Goal: Task Accomplishment & Management: Use online tool/utility

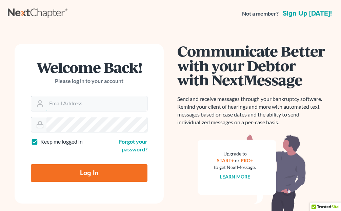
type input "[EMAIL_ADDRESS][DOMAIN_NAME]"
click at [155, 28] on div "Welcome Back! Please log in to your account Email Address [EMAIL_ADDRESS][DOMAI…" at bounding box center [170, 139] width 325 height 225
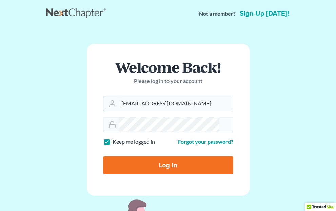
drag, startPoint x: 101, startPoint y: 176, endPoint x: 115, endPoint y: 169, distance: 15.5
click at [103, 174] on input "Log In" at bounding box center [168, 166] width 130 height 18
type input "Thinking..."
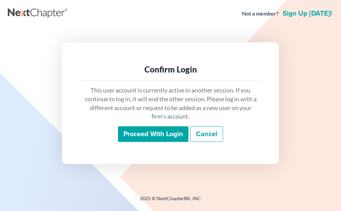
click at [157, 134] on input "Proceed with login" at bounding box center [153, 134] width 70 height 16
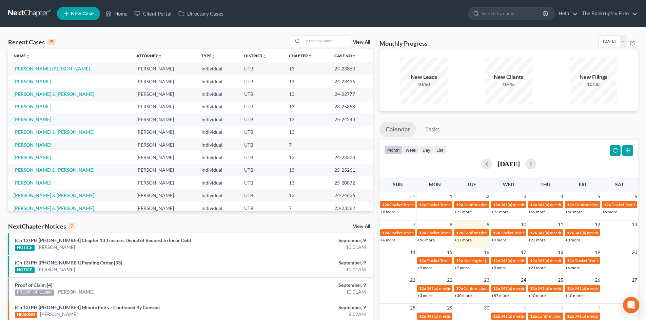
click at [341, 16] on ul "New Case Home Client Portal Directory Cases - No Result - See all results Or Pr…" at bounding box center [347, 14] width 580 height 18
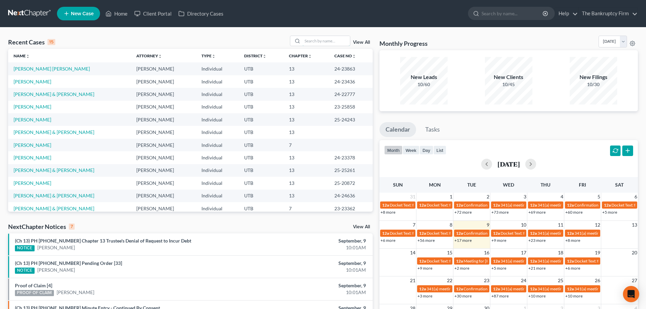
drag, startPoint x: 339, startPoint y: 42, endPoint x: 382, endPoint y: 36, distance: 43.4
click at [339, 41] on input "search" at bounding box center [325, 41] width 47 height 10
click at [341, 17] on input "search" at bounding box center [512, 13] width 62 height 13
type input "sanchez"
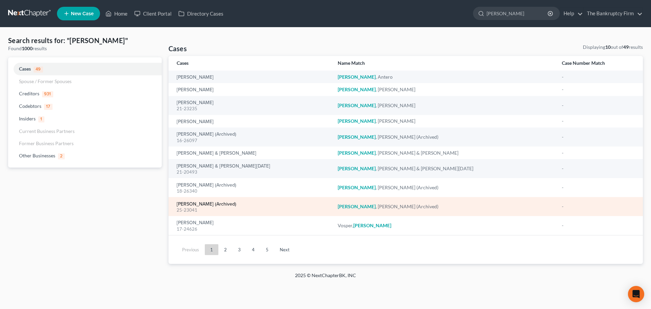
click at [211, 205] on link "Sanchez, Kelvin (Archived)" at bounding box center [207, 204] width 60 height 5
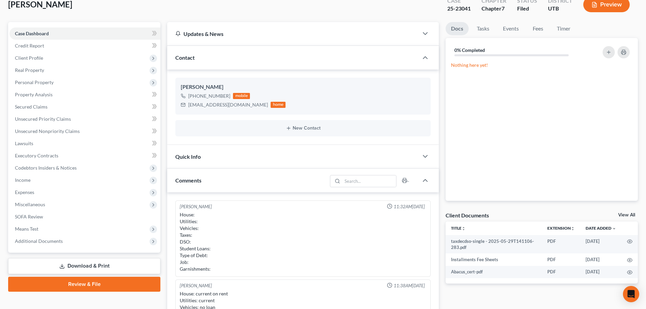
scroll to position [34, 0]
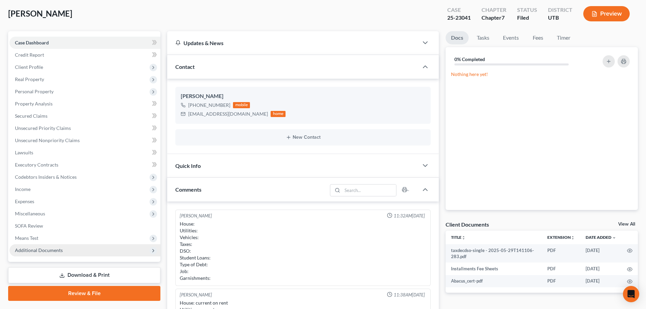
click at [105, 211] on span "Additional Documents" at bounding box center [84, 250] width 151 height 12
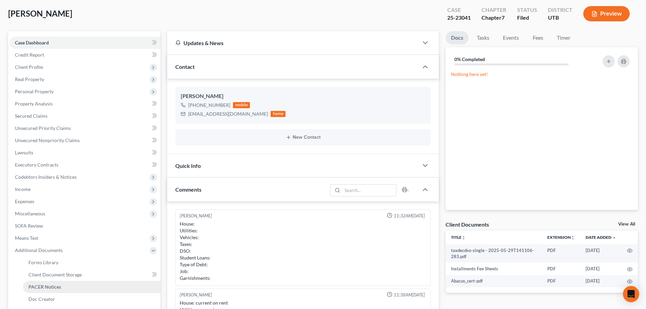
click at [50, 211] on span "PACER Notices" at bounding box center [44, 287] width 33 height 6
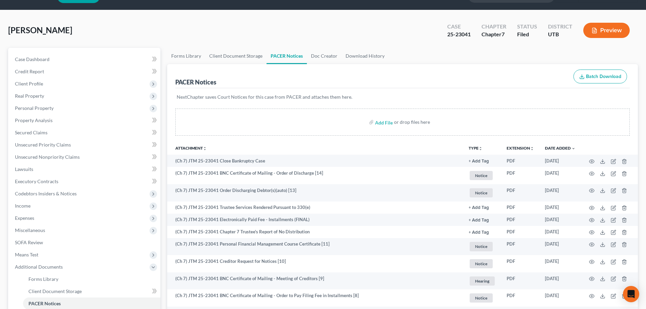
scroll to position [34, 0]
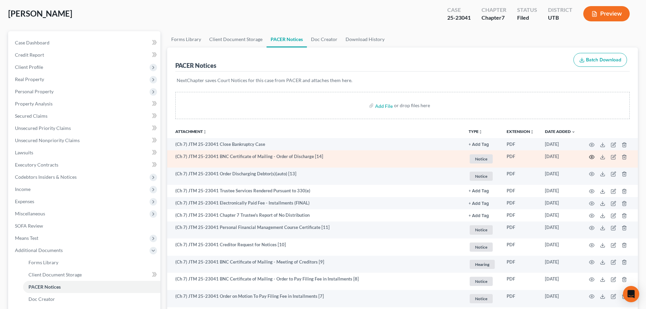
click at [341, 157] on circle "button" at bounding box center [591, 156] width 1 height 1
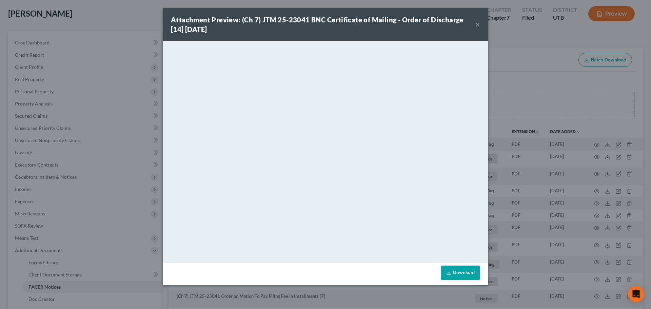
click at [341, 21] on button "×" at bounding box center [477, 24] width 5 height 8
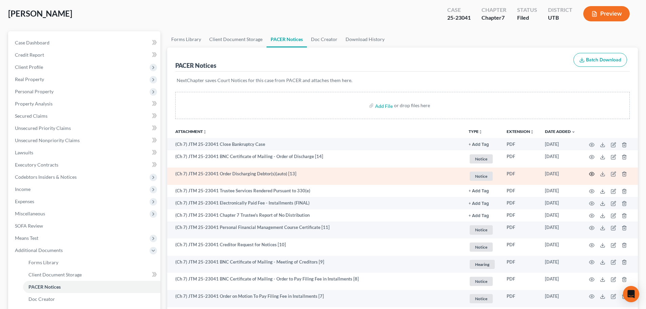
click at [341, 175] on icon "button" at bounding box center [591, 173] width 5 height 5
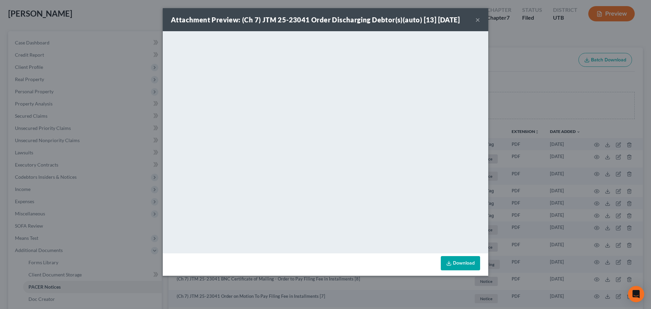
click at [341, 20] on button "×" at bounding box center [477, 20] width 5 height 8
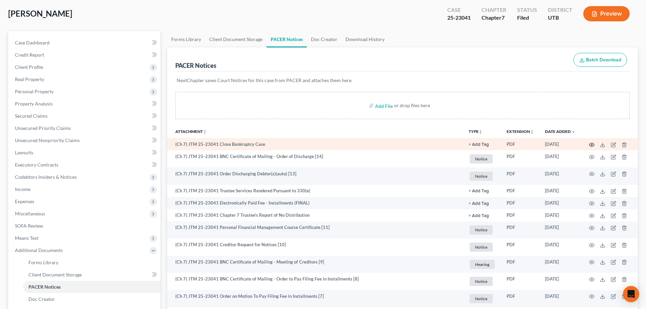
click at [341, 144] on icon "button" at bounding box center [591, 144] width 5 height 5
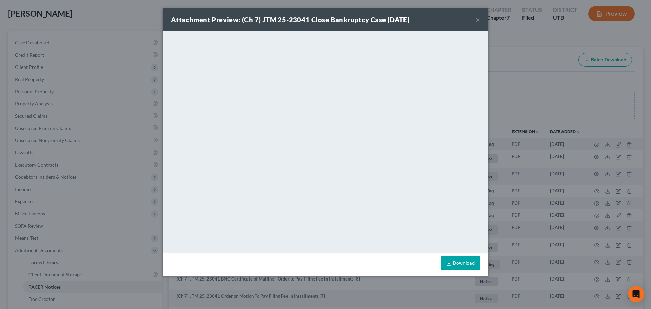
click at [341, 23] on button "×" at bounding box center [477, 20] width 5 height 8
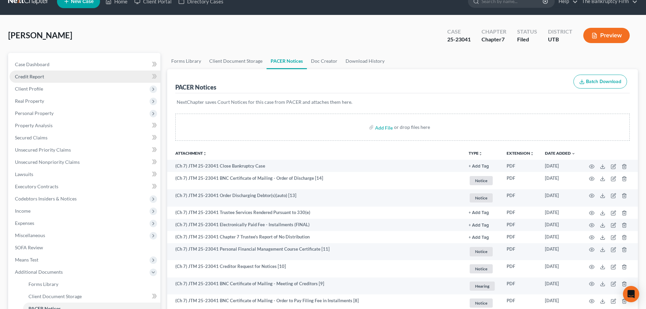
scroll to position [0, 0]
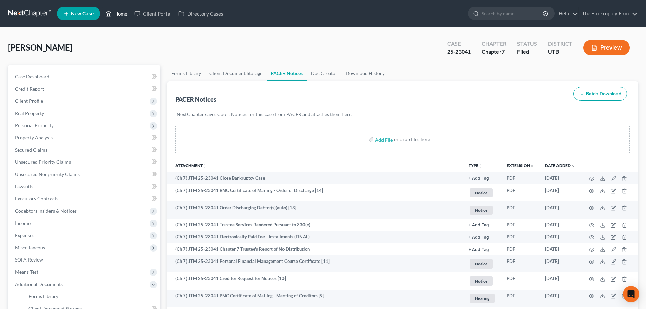
click at [117, 10] on link "Home" at bounding box center [116, 13] width 29 height 12
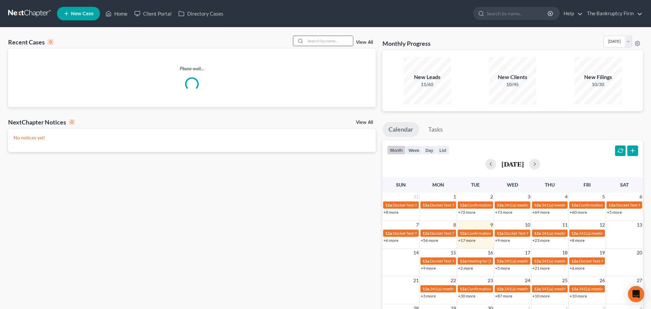
click at [336, 40] on input "search" at bounding box center [328, 41] width 47 height 10
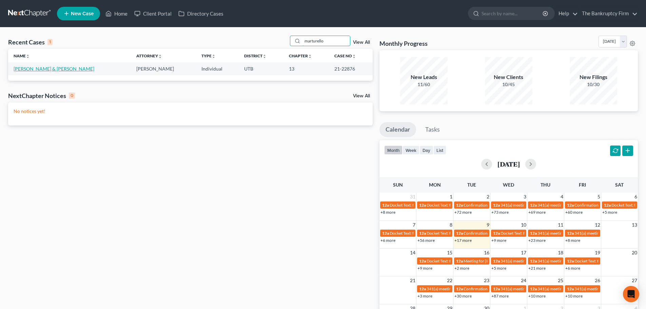
type input "marturello"
click at [52, 67] on link "Marturello, Tammy & Ryan" at bounding box center [54, 69] width 81 height 6
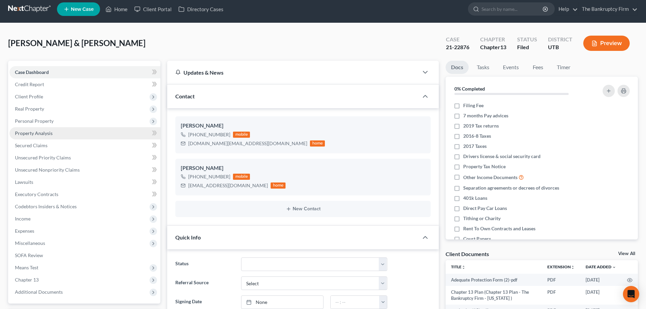
scroll to position [34, 0]
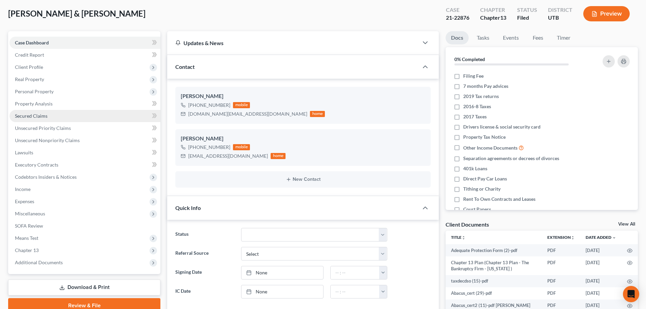
click at [70, 116] on link "Secured Claims" at bounding box center [84, 116] width 151 height 12
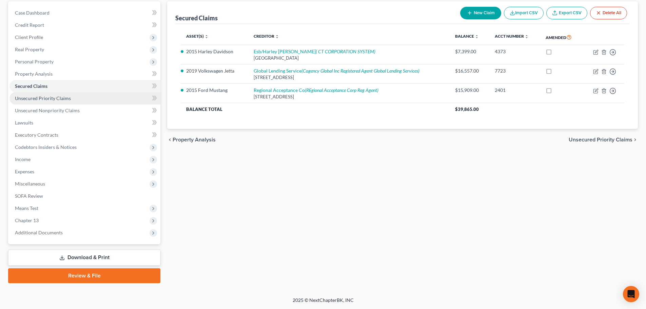
click at [78, 100] on link "Unsecured Priority Claims" at bounding box center [84, 98] width 151 height 12
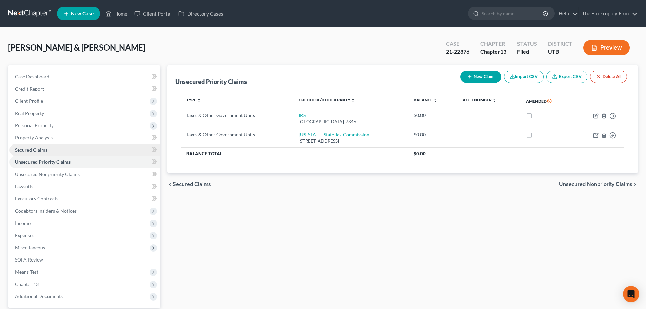
click at [67, 147] on link "Secured Claims" at bounding box center [84, 150] width 151 height 12
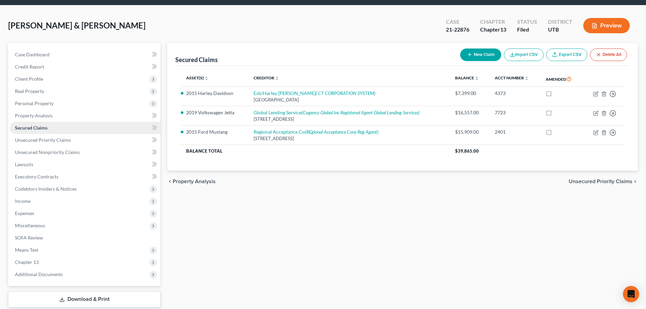
scroll to position [34, 0]
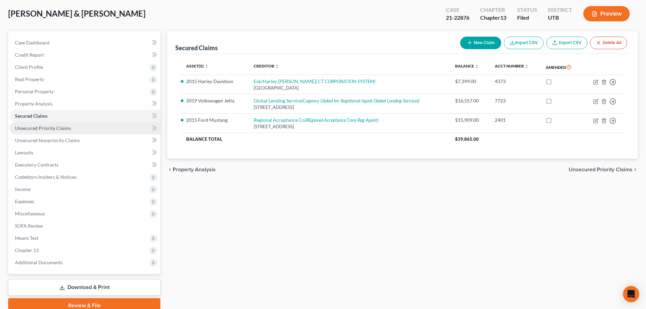
click at [76, 130] on link "Unsecured Priority Claims" at bounding box center [84, 128] width 151 height 12
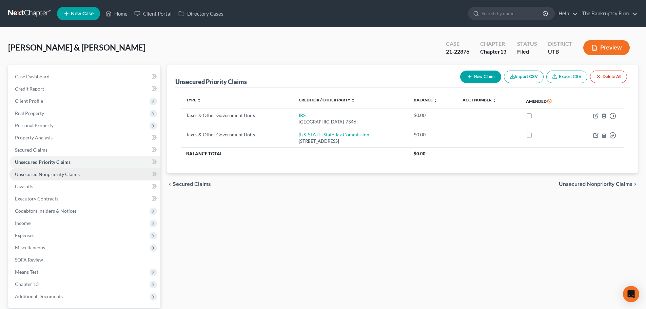
click at [77, 172] on span "Unsecured Nonpriority Claims" at bounding box center [47, 174] width 65 height 6
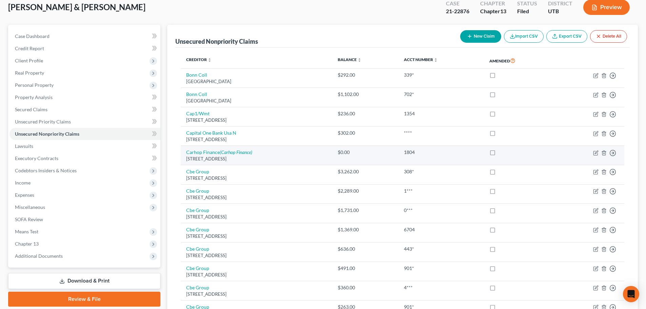
scroll to position [35, 0]
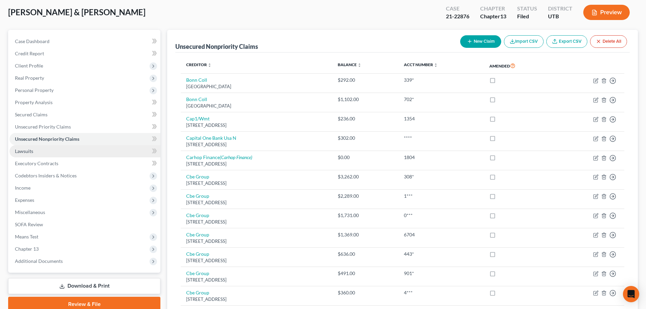
click at [99, 150] on link "Lawsuits" at bounding box center [84, 151] width 151 height 12
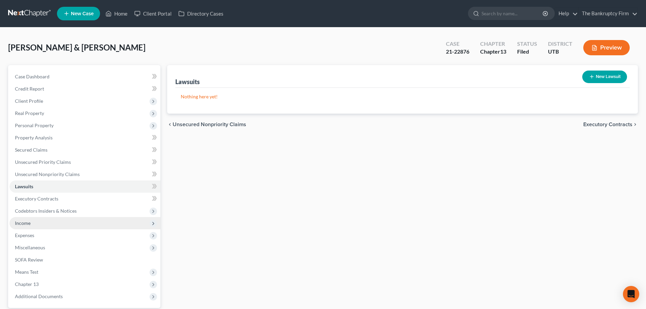
click at [98, 211] on span "Income" at bounding box center [84, 223] width 151 height 12
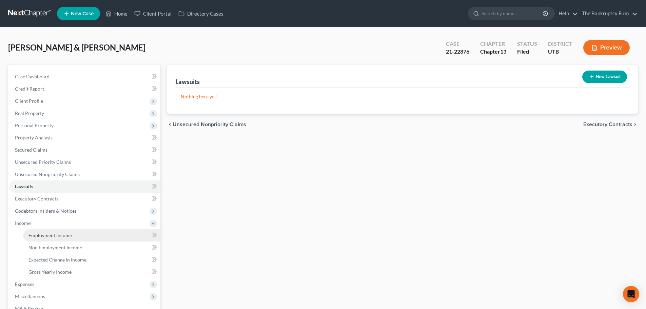
click at [97, 211] on link "Employment Income" at bounding box center [91, 235] width 137 height 12
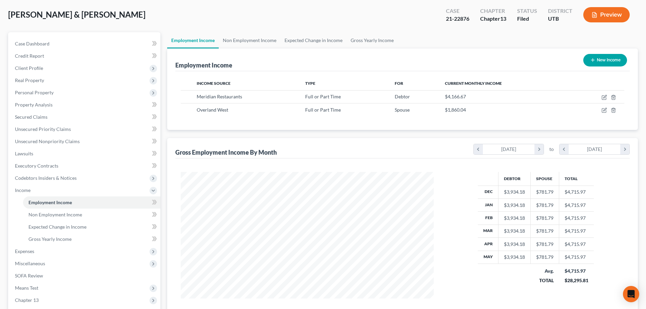
scroll to position [45, 0]
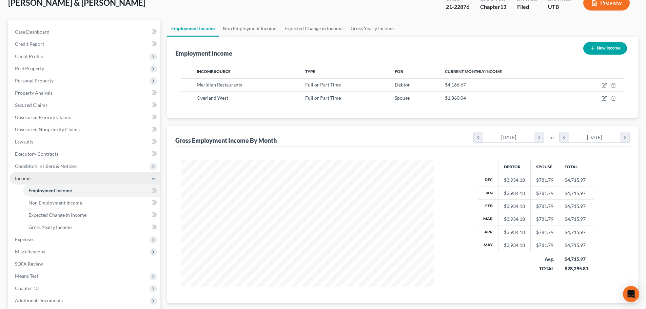
click at [94, 178] on span "Income" at bounding box center [84, 178] width 151 height 12
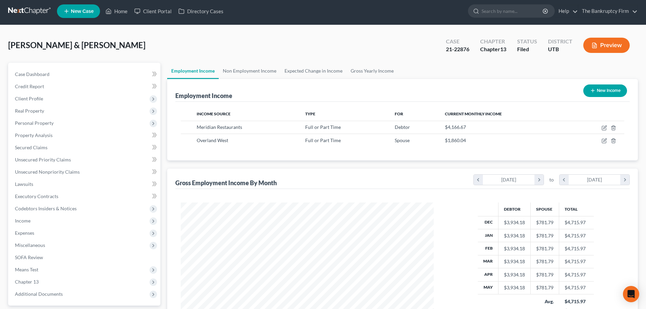
scroll to position [0, 0]
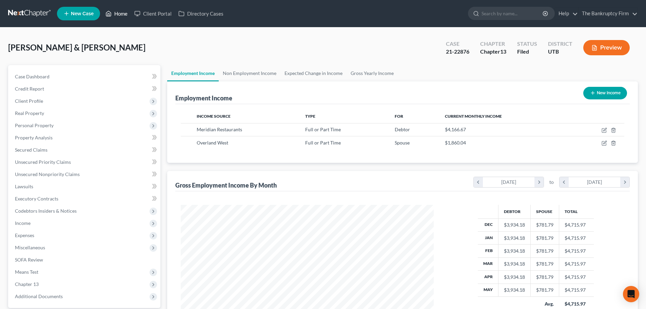
click at [126, 13] on link "Home" at bounding box center [116, 13] width 29 height 12
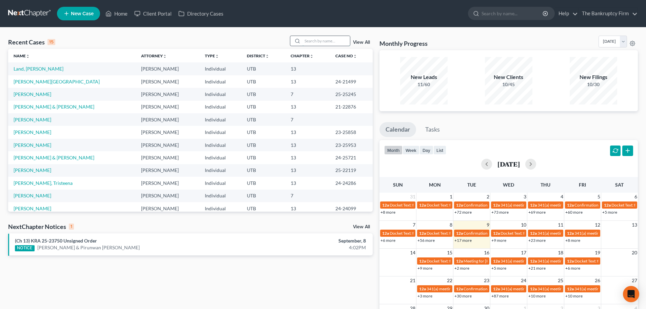
click at [341, 42] on input "search" at bounding box center [325, 41] width 47 height 10
type input "holmes"
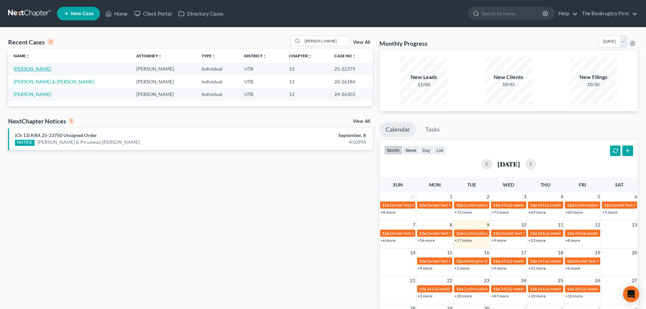
click at [36, 68] on link "Holmes, Lynda" at bounding box center [33, 69] width 38 height 6
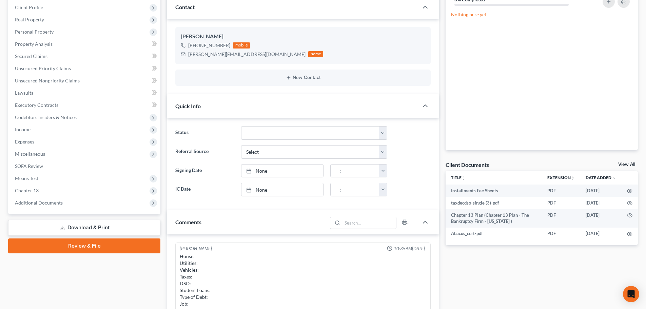
scroll to position [102, 0]
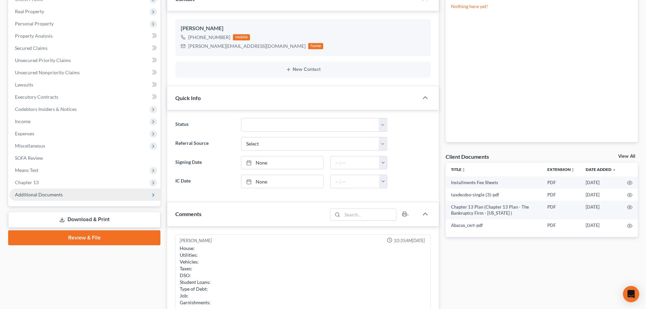
click at [69, 191] on span "Additional Documents" at bounding box center [84, 194] width 151 height 12
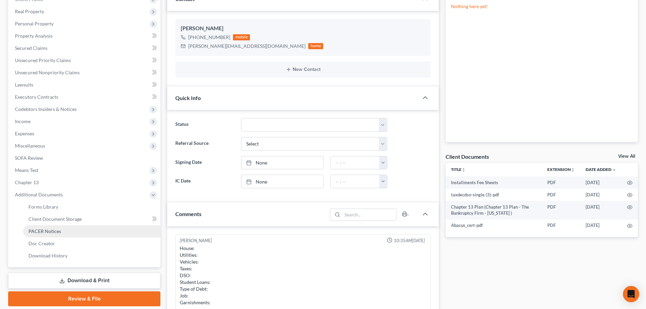
click at [71, 211] on link "PACER Notices" at bounding box center [91, 231] width 137 height 12
